Goal: Feedback & Contribution: Leave review/rating

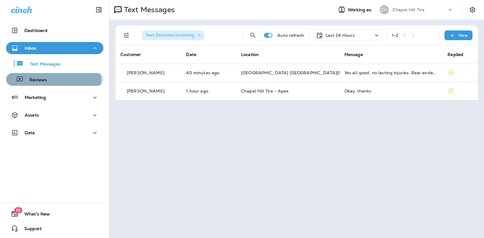
click at [45, 80] on p "Reviews" at bounding box center [34, 80] width 23 height 6
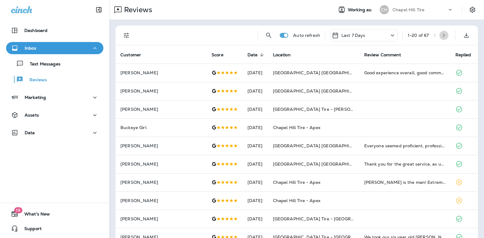
click at [442, 35] on icon "button" at bounding box center [444, 35] width 4 height 4
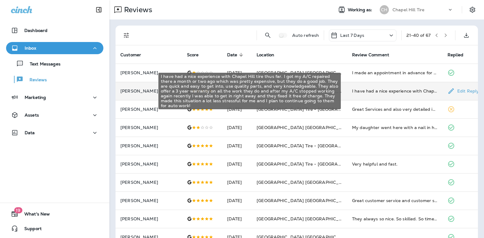
click at [375, 91] on div "I have had a nice experience with Chapel Hill tire thus far. I got my A/C repai…" at bounding box center [395, 91] width 86 height 6
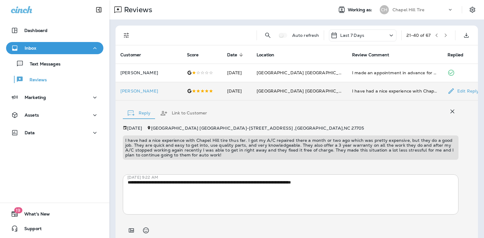
scroll to position [22, 0]
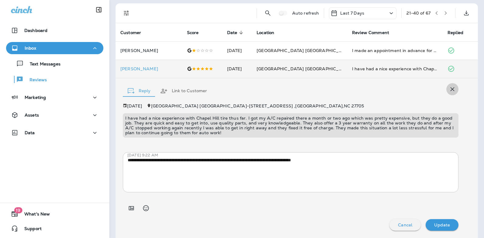
click at [449, 89] on icon "button" at bounding box center [452, 88] width 7 height 7
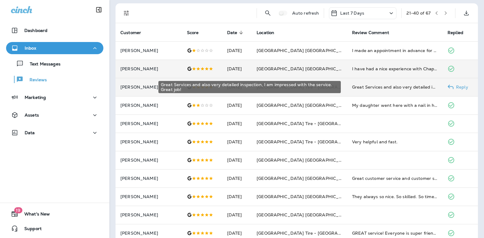
click at [403, 87] on div "Great Services and also very detailed inspection, I am impressed with the servi…" at bounding box center [395, 87] width 86 height 6
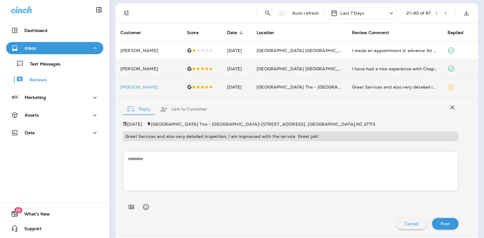
click at [195, 163] on textarea at bounding box center [291, 171] width 326 height 30
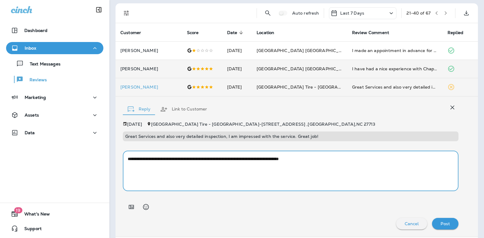
type textarea "**********"
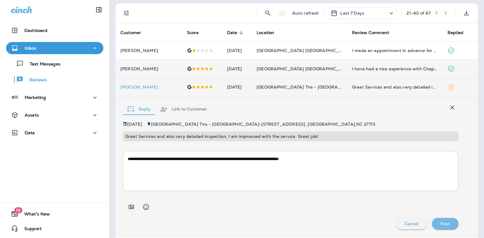
click at [441, 222] on p "Post" at bounding box center [445, 223] width 9 height 5
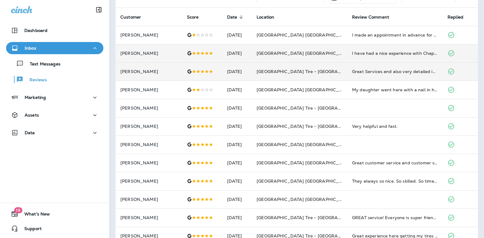
scroll to position [0, 0]
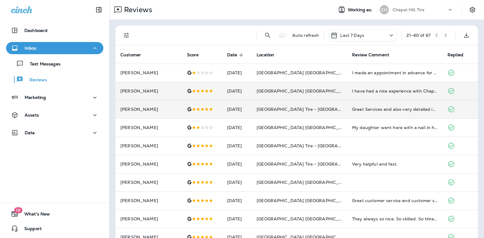
click at [435, 36] on icon "button" at bounding box center [437, 35] width 4 height 4
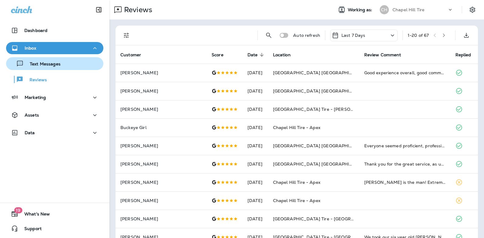
click at [45, 66] on p "Text Messages" at bounding box center [42, 64] width 37 height 6
